Goal: Answer question/provide support

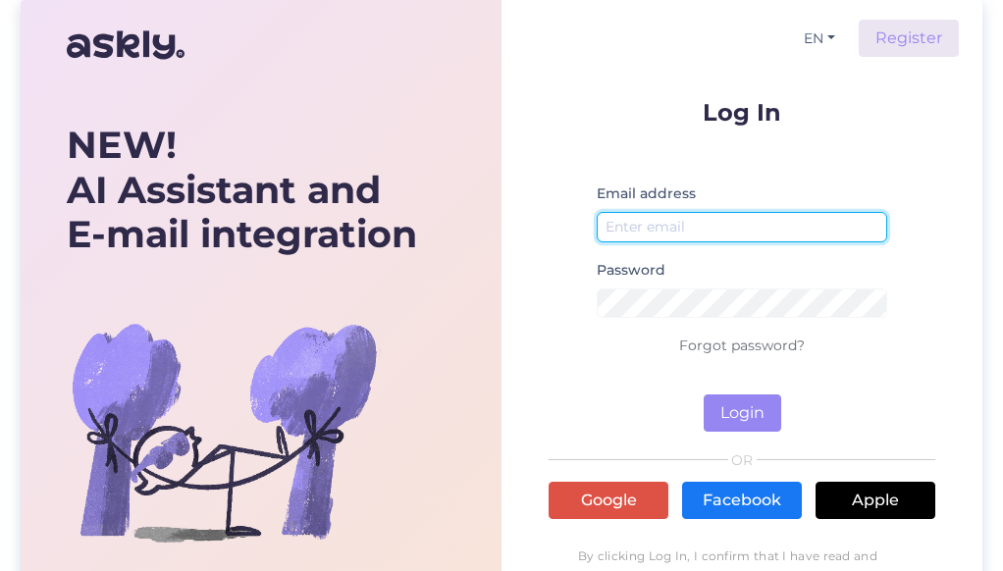
type input "[EMAIL_ADDRESS][DOMAIN_NAME]"
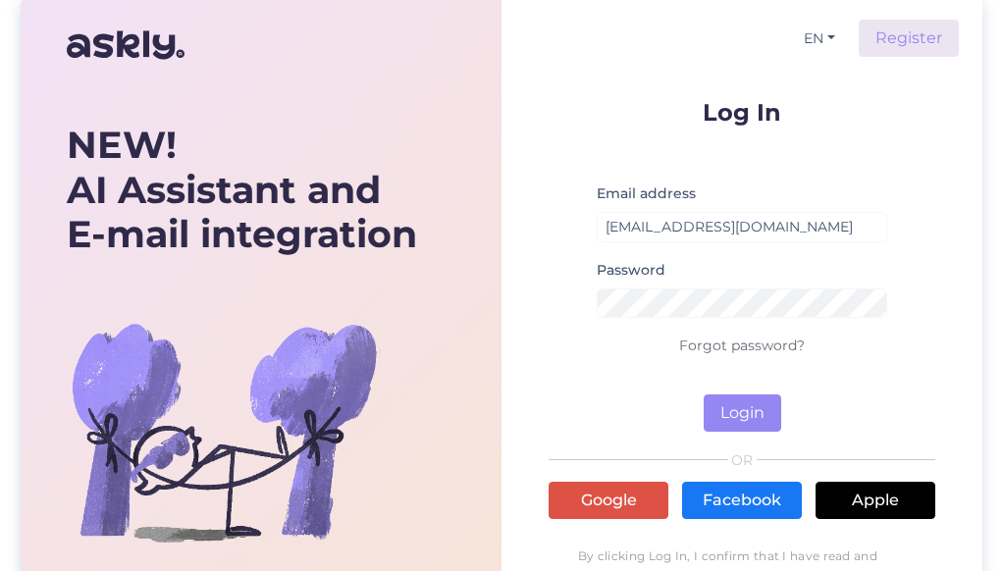
click at [659, 336] on p "Forgot password?" at bounding box center [742, 346] width 387 height 24
click at [735, 409] on button "Login" at bounding box center [743, 412] width 78 height 37
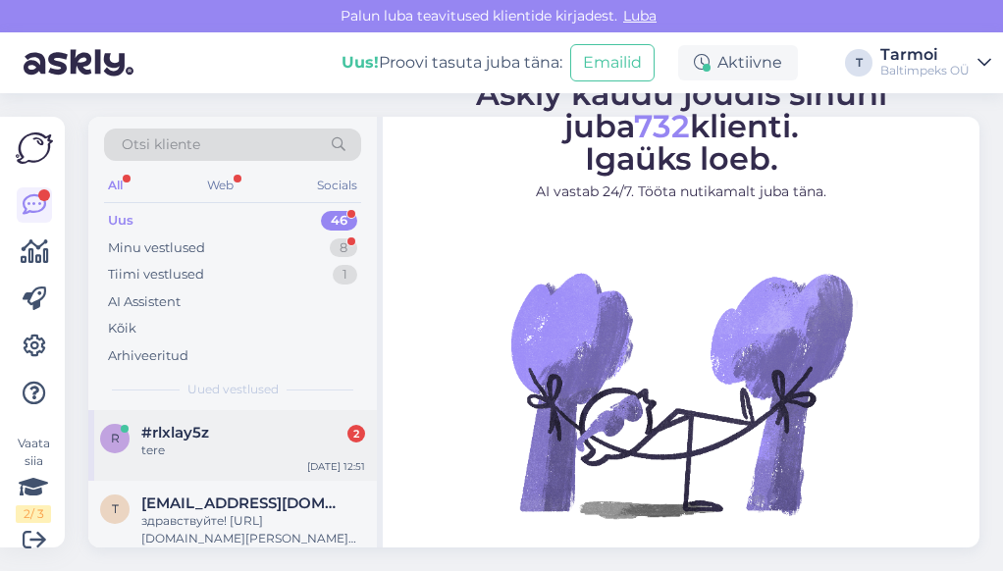
click at [165, 429] on span "#rlxlay5z" at bounding box center [175, 433] width 68 height 18
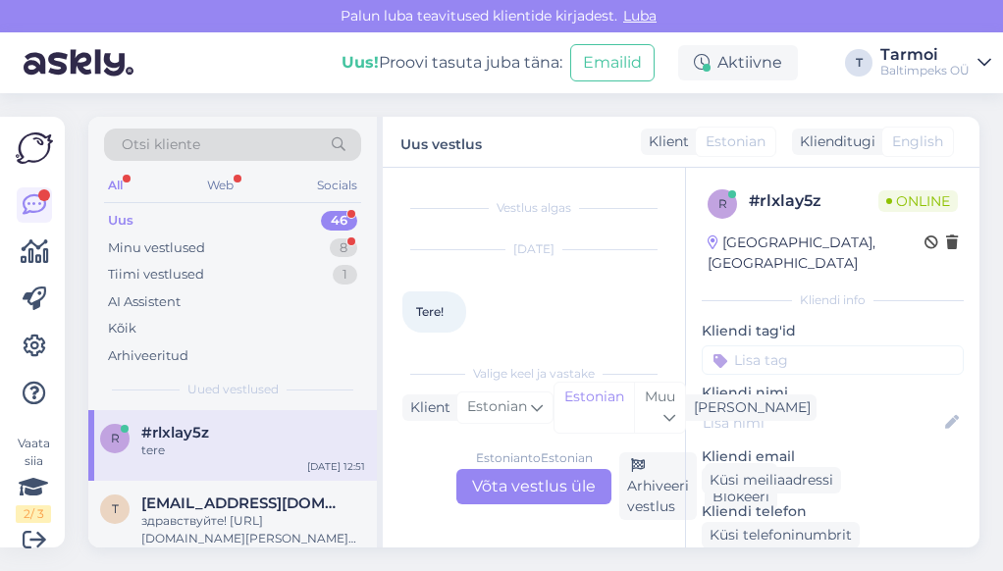
scroll to position [102, 0]
click at [566, 478] on div "Estonian to Estonian Võta vestlus üle" at bounding box center [533, 486] width 155 height 35
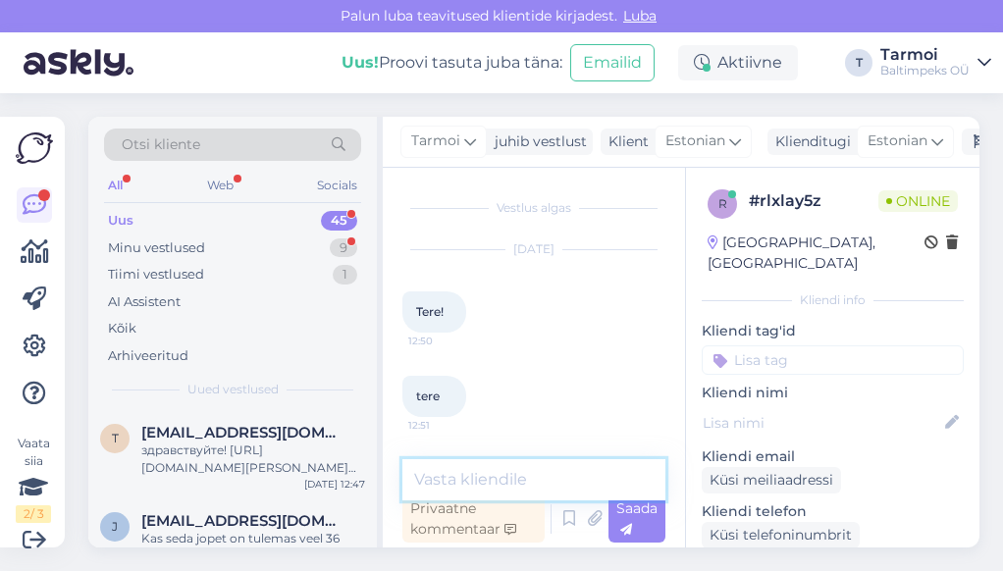
click at [540, 470] on textarea at bounding box center [533, 479] width 263 height 41
type textarea "Tere!"
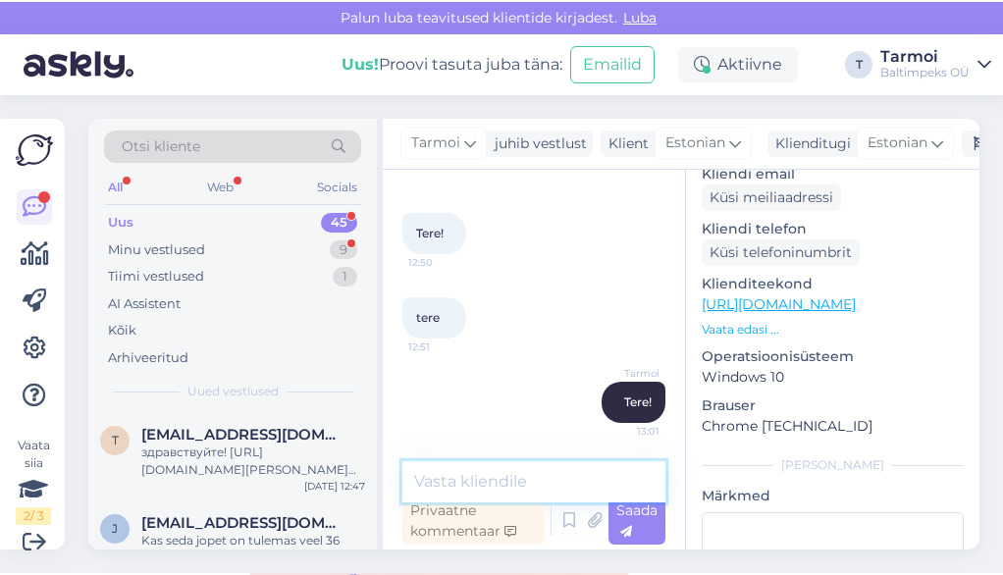
scroll to position [308, 0]
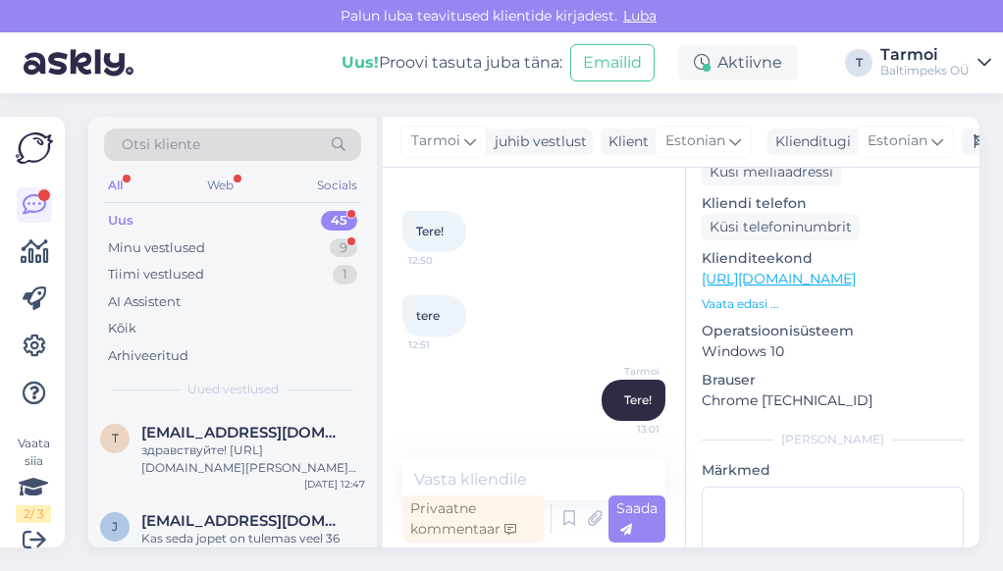
click at [744, 270] on link "[URL][DOMAIN_NAME]" at bounding box center [779, 279] width 154 height 18
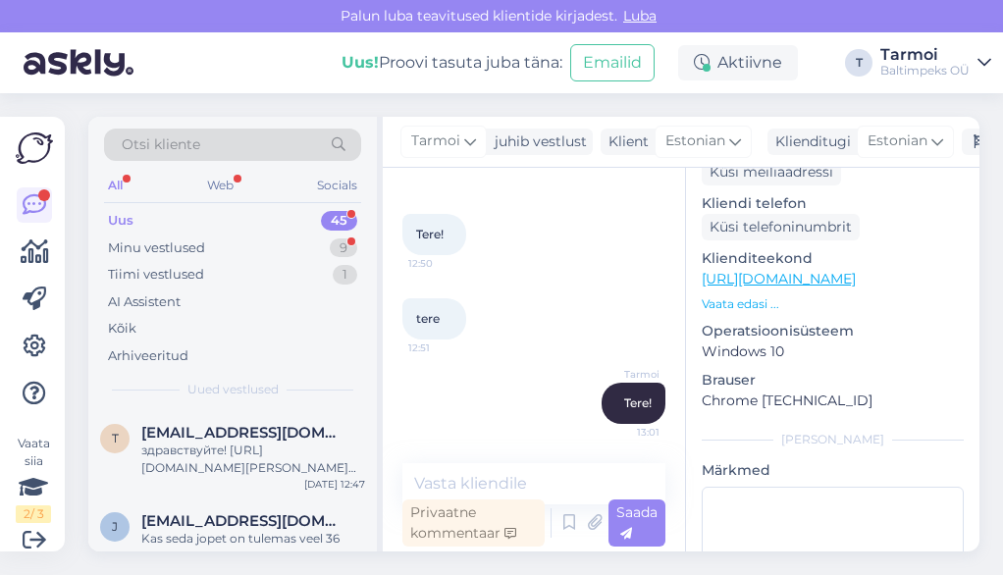
scroll to position [77, 0]
